Goal: Information Seeking & Learning: Learn about a topic

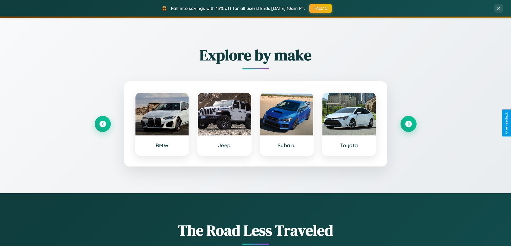
scroll to position [231, 0]
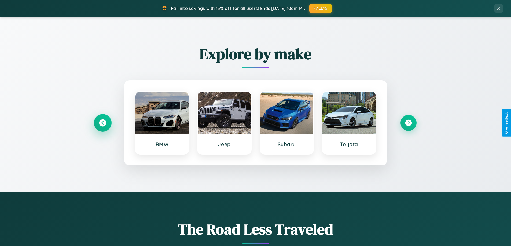
click at [102, 123] on icon at bounding box center [102, 123] width 7 height 7
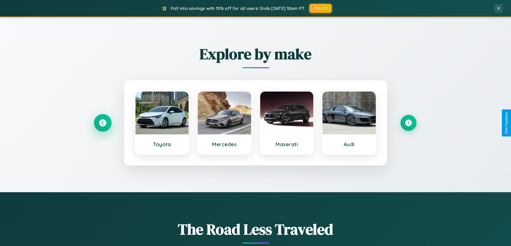
click at [102, 123] on icon at bounding box center [102, 123] width 7 height 7
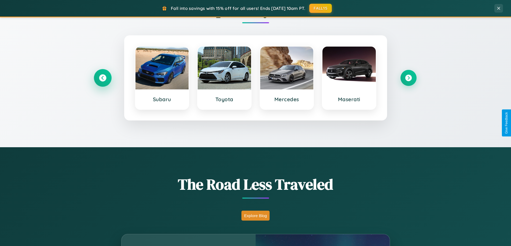
scroll to position [1032, 0]
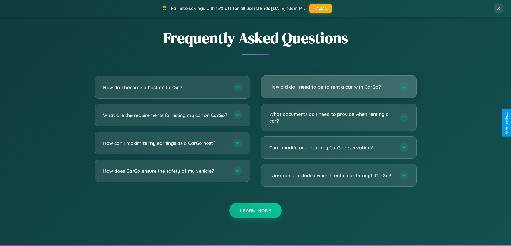
click at [338, 87] on h3 "How old do I need to be to rent a car with CarGo?" at bounding box center [331, 87] width 125 height 7
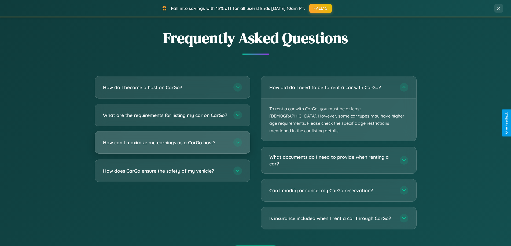
click at [172, 146] on h3 "How can I maximize my earnings as a CarGo host?" at bounding box center [165, 142] width 125 height 7
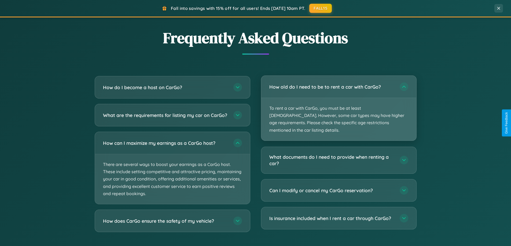
click at [338, 105] on p "To rent a car with CarGo, you must be at least [DEMOGRAPHIC_DATA]. However, som…" at bounding box center [338, 119] width 155 height 43
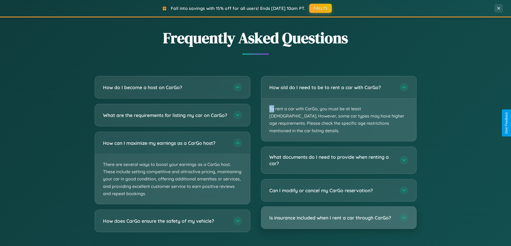
click at [338, 215] on h3 "Is insurance included when I rent a car through CarGo?" at bounding box center [331, 218] width 125 height 7
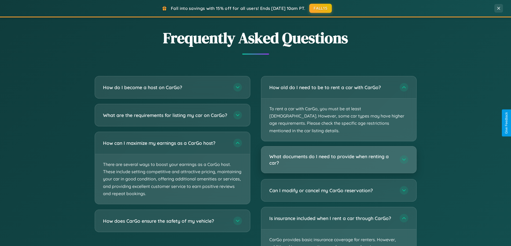
click at [338, 153] on h3 "What documents do I need to provide when renting a car?" at bounding box center [331, 159] width 125 height 13
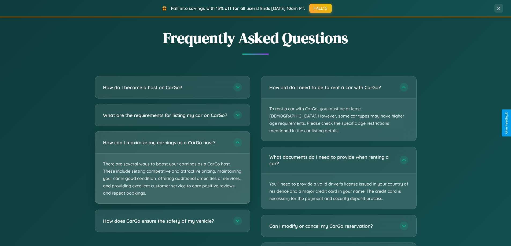
click at [172, 173] on p "There are several ways to boost your earnings as a CarGo host. These include se…" at bounding box center [172, 179] width 155 height 50
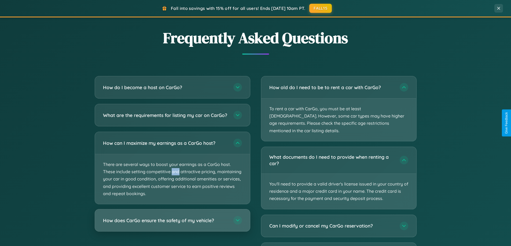
click at [172, 224] on h3 "How does CarGo ensure the safety of my vehicle?" at bounding box center [165, 220] width 125 height 7
